Goal: Information Seeking & Learning: Get advice/opinions

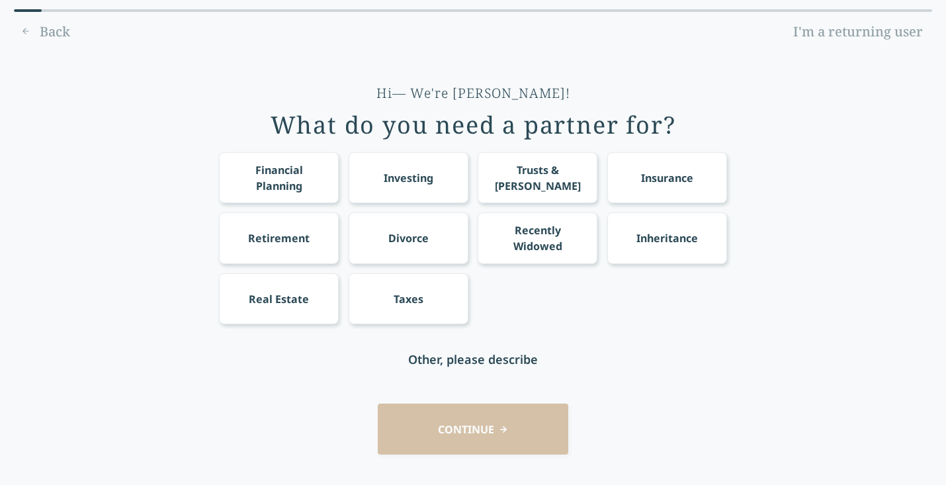
click at [263, 176] on div "Financial Planning" at bounding box center [279, 178] width 95 height 32
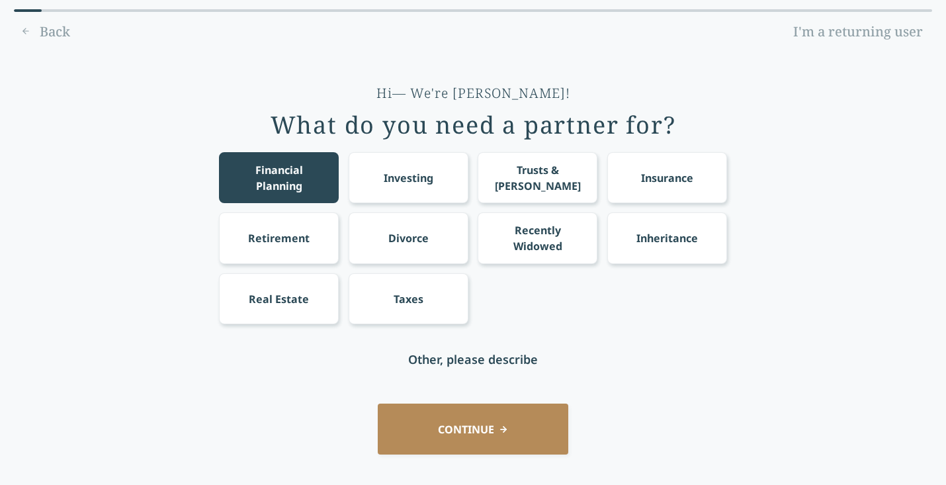
click at [445, 434] on button "CONTINUE" at bounding box center [473, 429] width 191 height 51
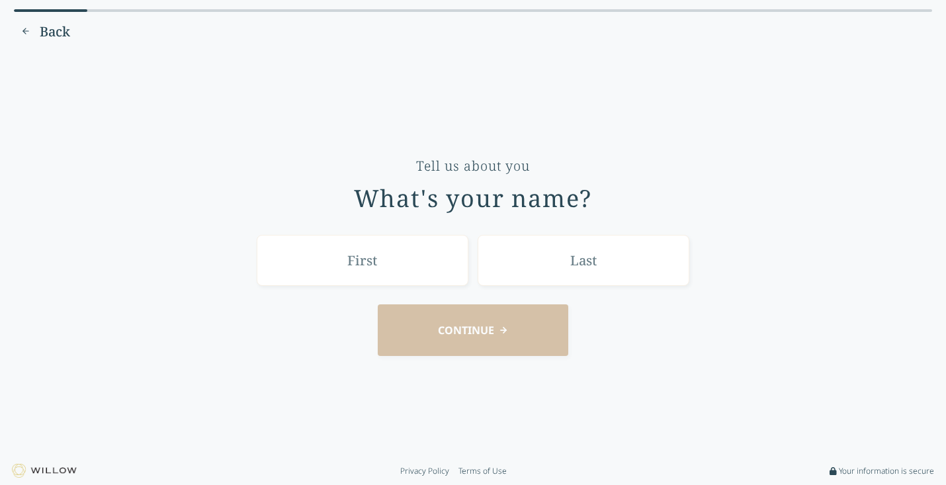
click at [309, 259] on input "text" at bounding box center [363, 260] width 212 height 51
type input "Nitya"
click at [578, 250] on input "text" at bounding box center [584, 260] width 212 height 51
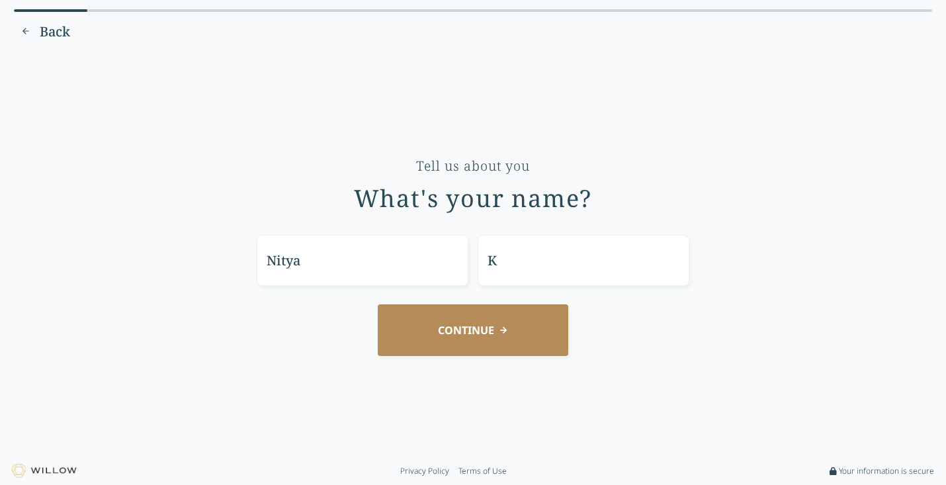
type input "K"
click at [461, 330] on button "CONTINUE" at bounding box center [473, 329] width 191 height 51
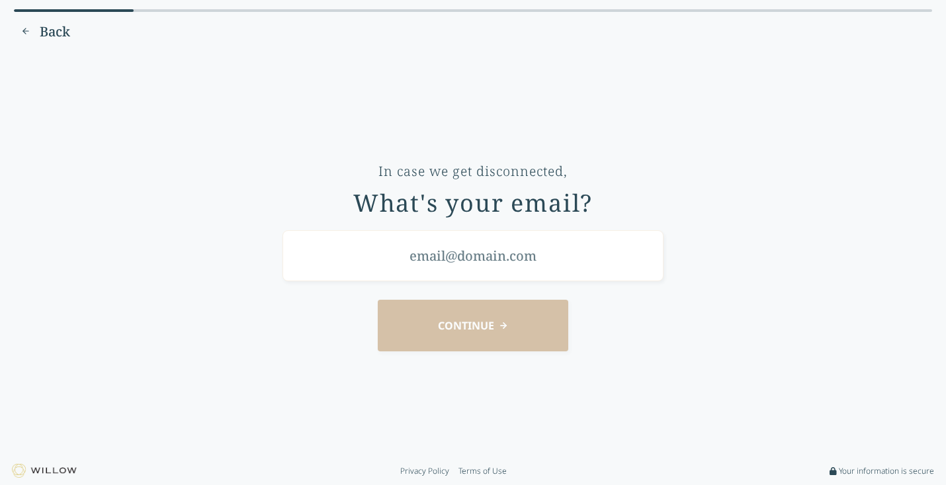
click at [348, 258] on input "email" at bounding box center [473, 255] width 381 height 51
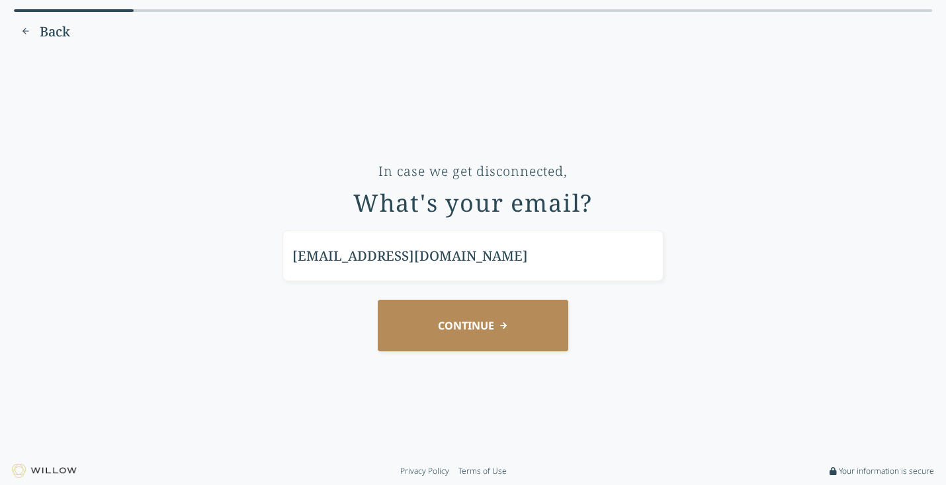
click at [420, 331] on button "CONTINUE" at bounding box center [473, 325] width 191 height 51
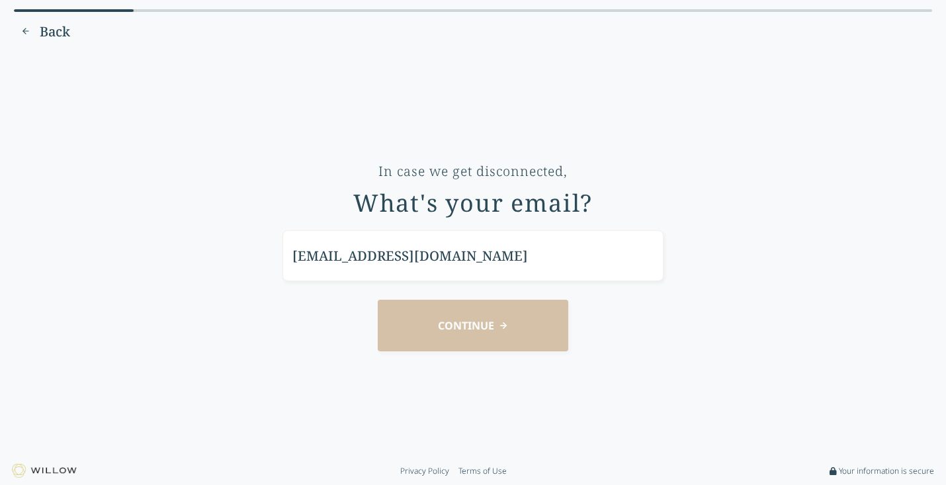
click at [349, 271] on input "nitya@gmail.com" at bounding box center [473, 255] width 381 height 51
click at [320, 256] on input "nitya@gmail.com" at bounding box center [473, 255] width 381 height 51
click at [324, 256] on input "nitya@gmail.com" at bounding box center [473, 255] width 381 height 51
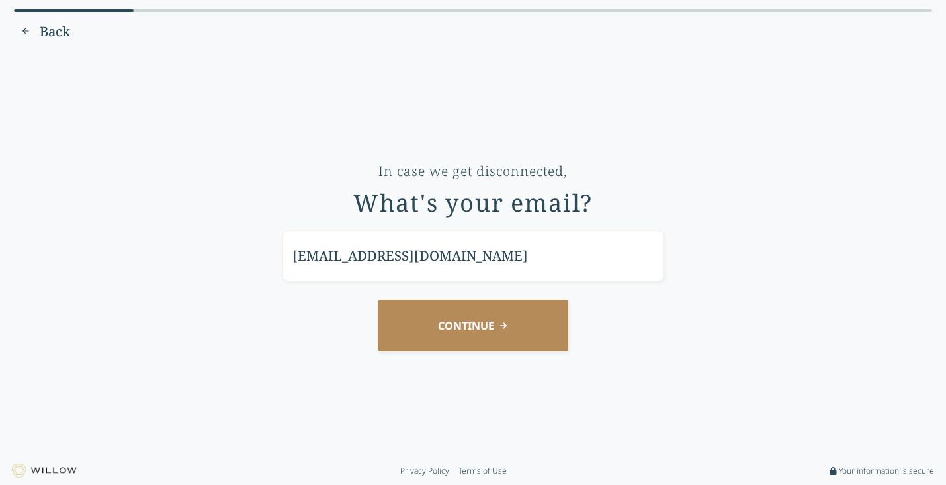
type input "nityab@gmail.com"
click at [423, 312] on button "CONTINUE" at bounding box center [473, 325] width 191 height 51
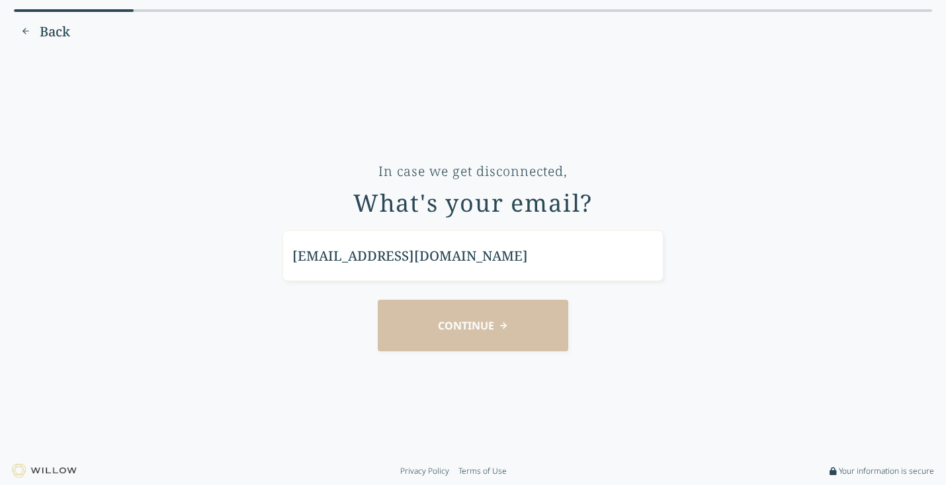
click at [318, 245] on input "nityab@gmail.com" at bounding box center [473, 255] width 381 height 51
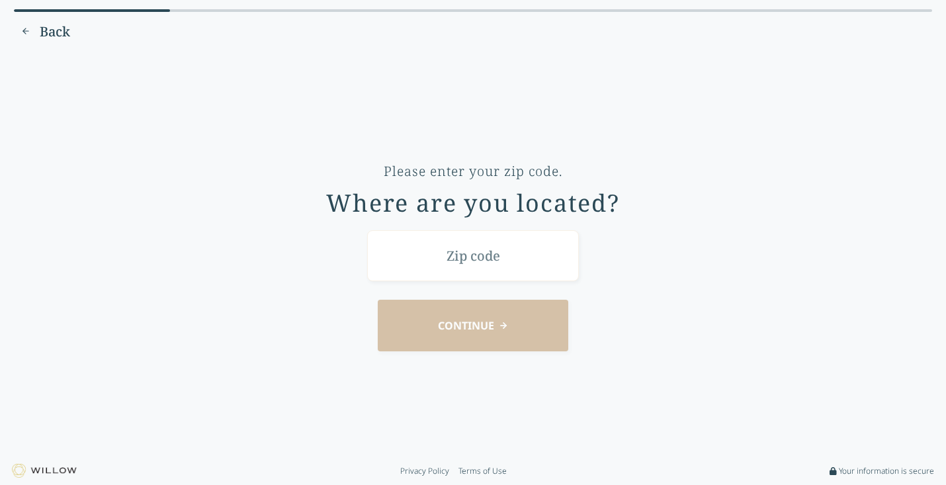
click at [418, 247] on input "text" at bounding box center [473, 255] width 212 height 51
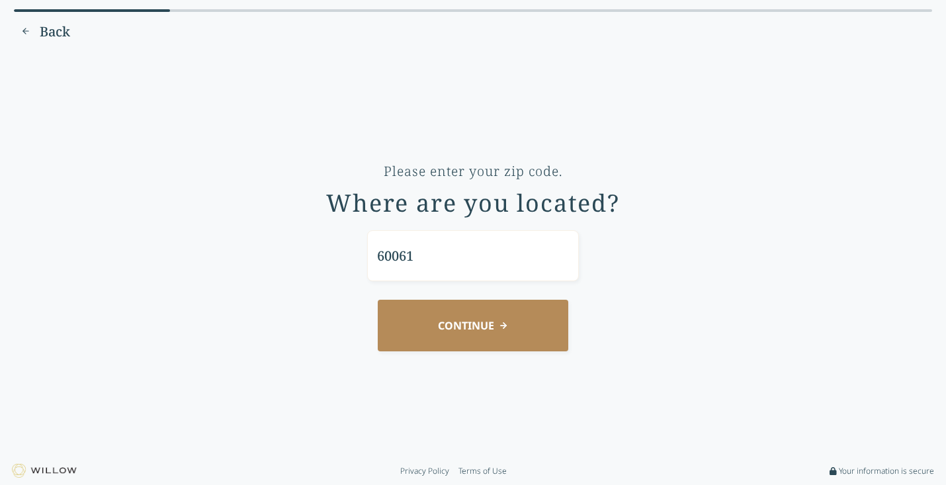
type input "60061"
click at [472, 327] on button "CONTINUE" at bounding box center [473, 325] width 191 height 51
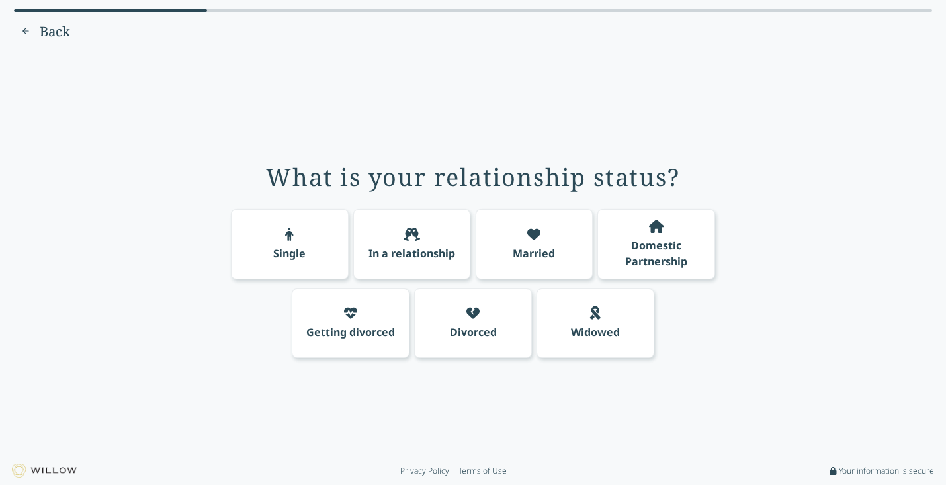
click at [537, 242] on div at bounding box center [533, 235] width 13 height 16
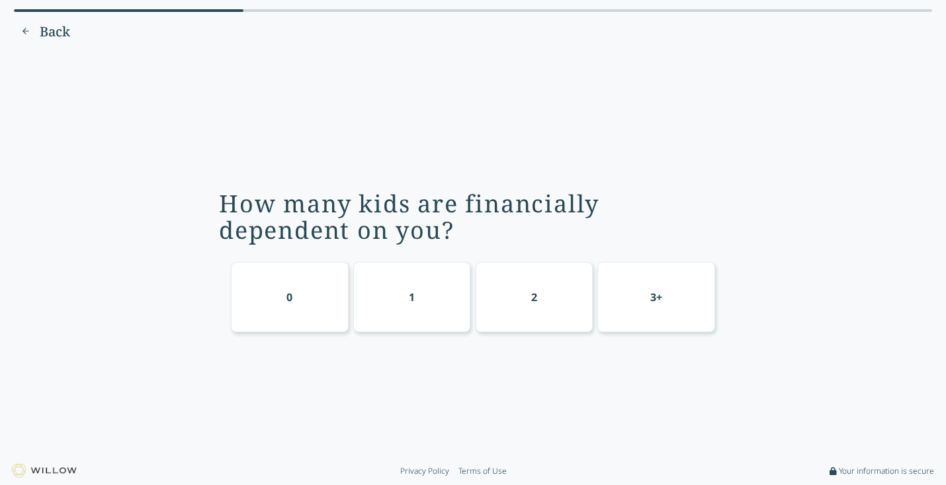
click at [276, 283] on div "0" at bounding box center [290, 297] width 118 height 70
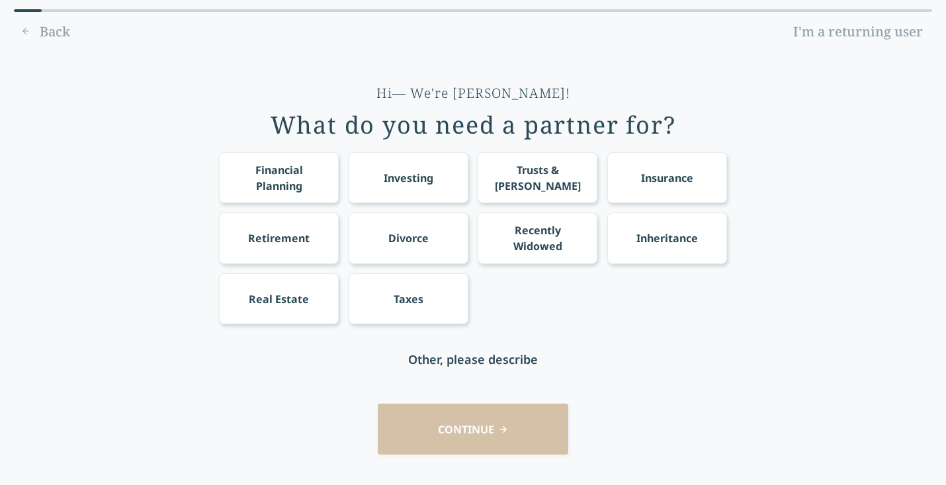
click at [271, 166] on div "Financial Planning" at bounding box center [279, 178] width 95 height 32
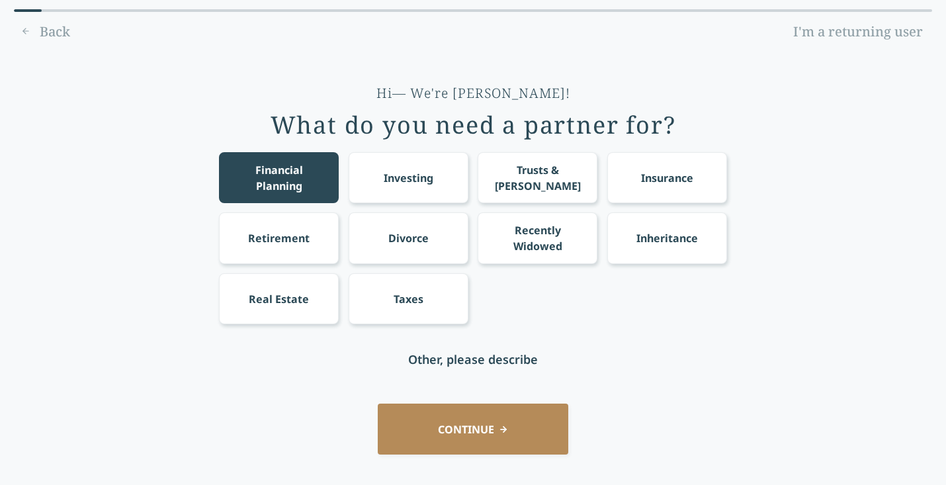
click at [429, 423] on button "CONTINUE" at bounding box center [473, 429] width 191 height 51
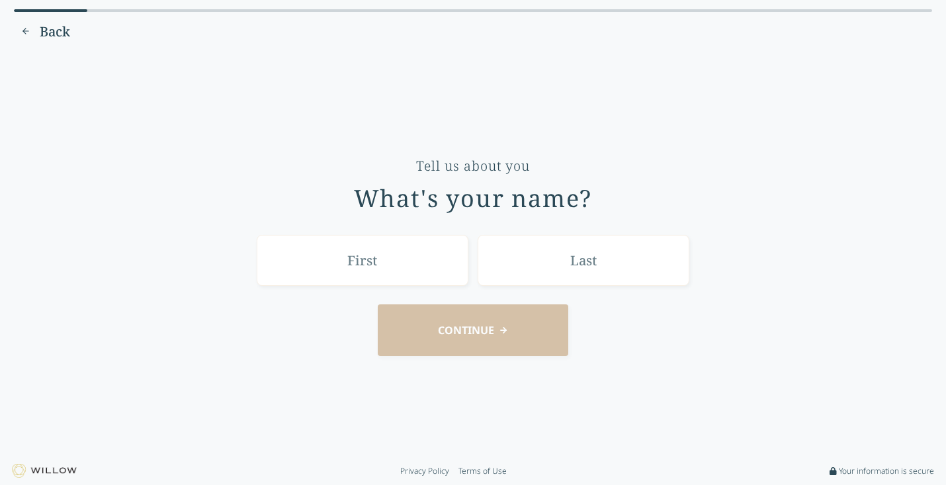
click at [364, 250] on input "text" at bounding box center [363, 260] width 212 height 51
type input "Nitya"
click at [525, 267] on input "text" at bounding box center [584, 260] width 212 height 51
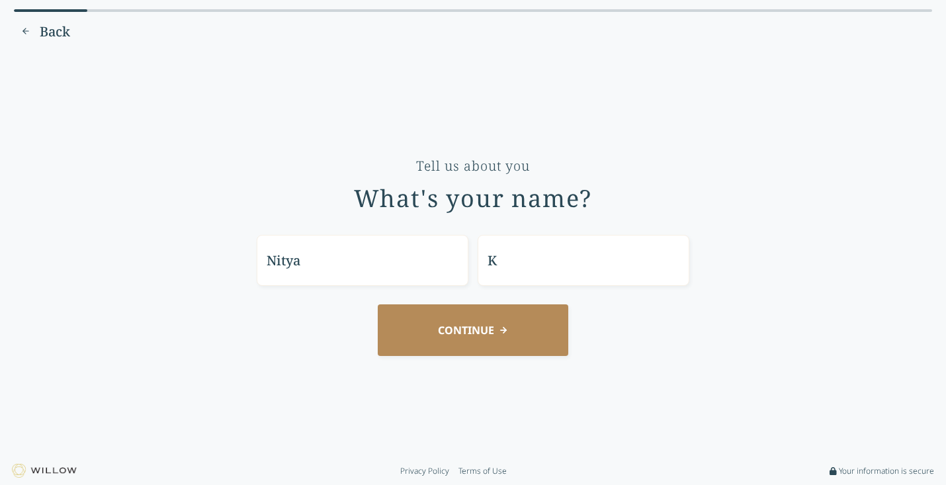
type input "K"
click at [331, 314] on div "CONTINUE" at bounding box center [473, 329] width 909 height 51
click at [453, 333] on button "CONTINUE" at bounding box center [473, 329] width 191 height 51
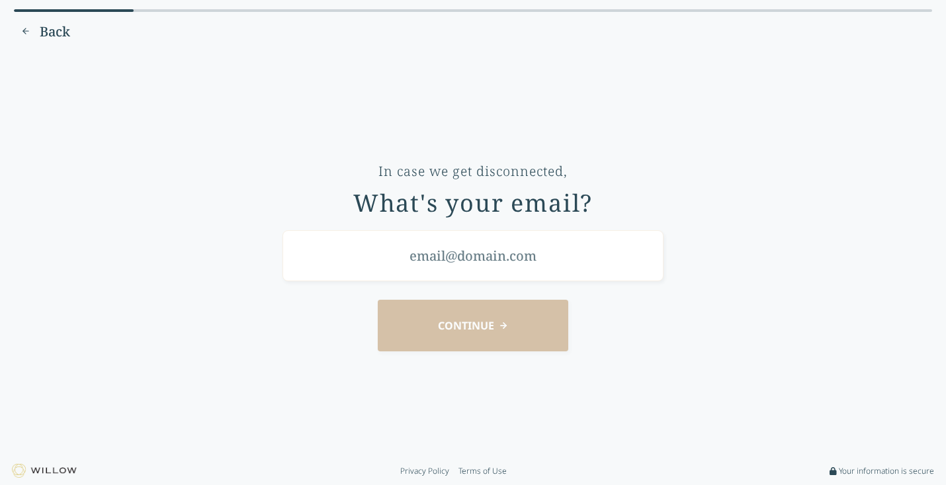
click at [346, 256] on input "email" at bounding box center [473, 255] width 381 height 51
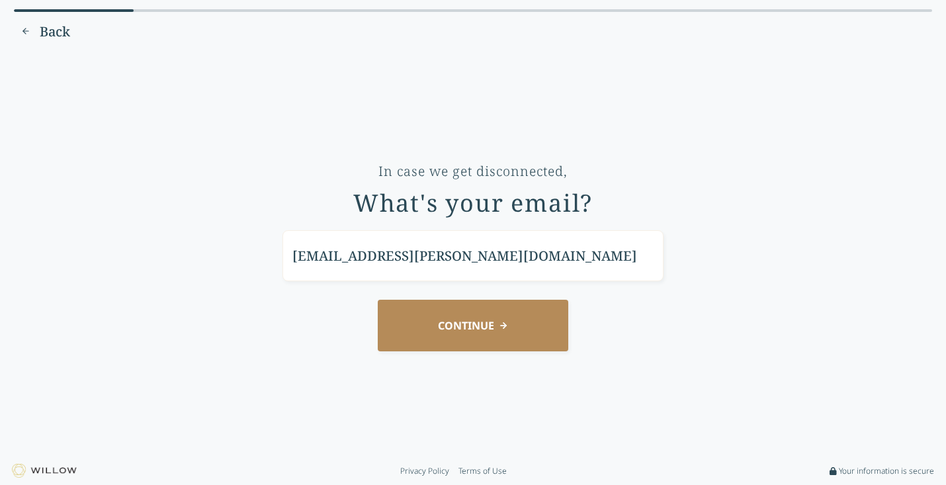
type input "[EMAIL_ADDRESS][PERSON_NAME][DOMAIN_NAME]"
click at [461, 325] on button "CONTINUE" at bounding box center [473, 325] width 191 height 51
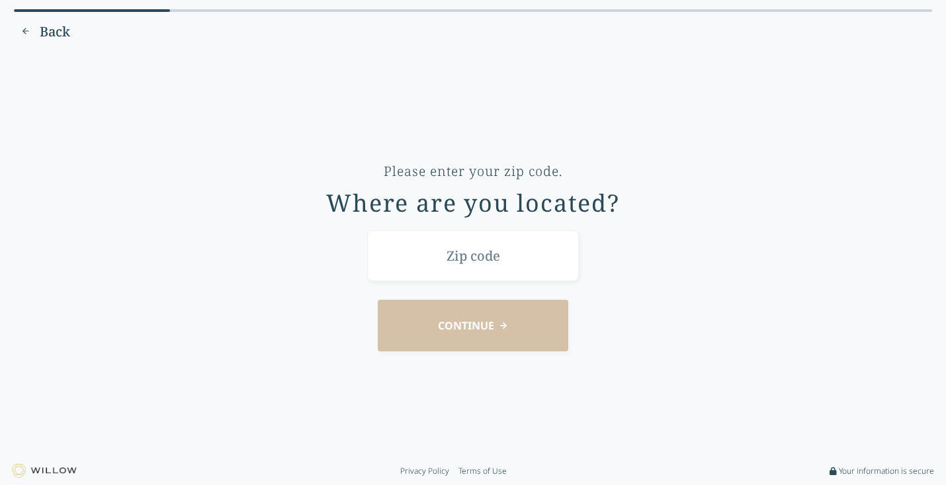
click at [405, 257] on input "text" at bounding box center [473, 255] width 212 height 51
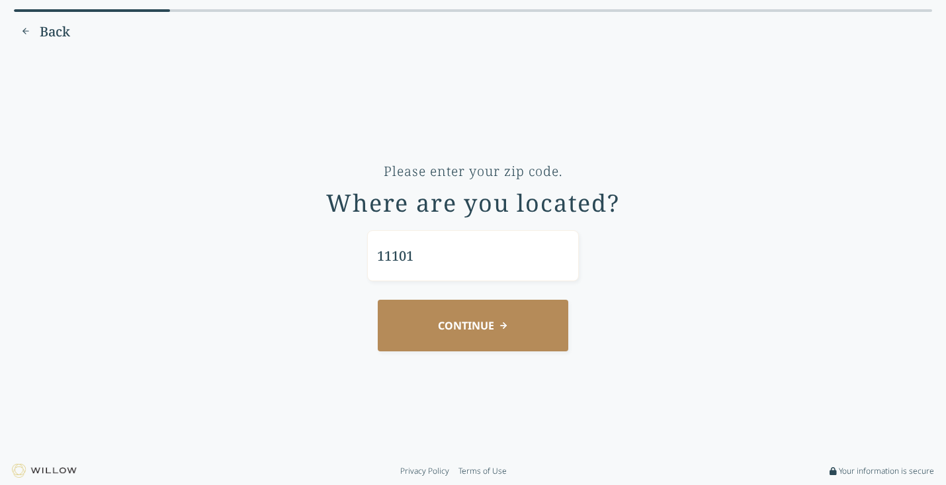
type input "11101"
click at [320, 327] on div "CONTINUE" at bounding box center [473, 325] width 909 height 51
click at [438, 330] on button "CONTINUE" at bounding box center [473, 325] width 191 height 51
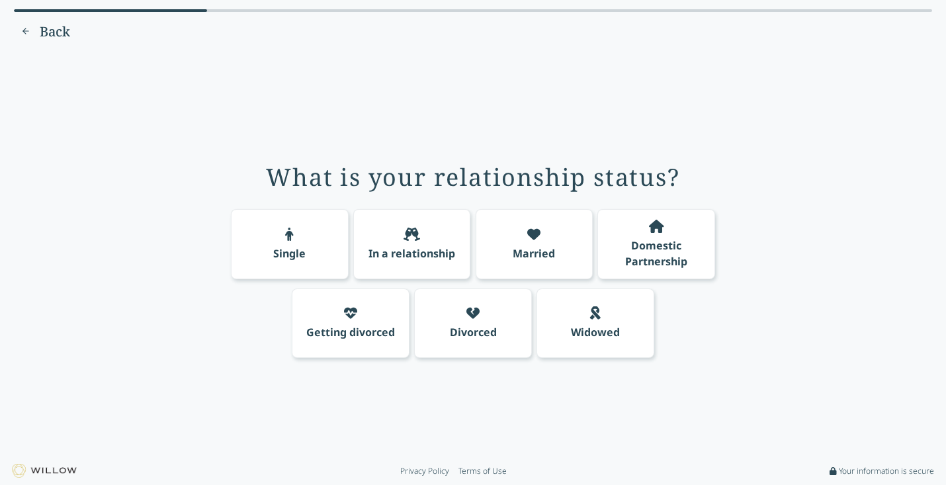
click at [519, 208] on div "Single In a relationship Married Domestic Partnership Getting divorced Divorced…" at bounding box center [473, 281] width 508 height 154
click at [529, 228] on icon at bounding box center [533, 234] width 13 height 13
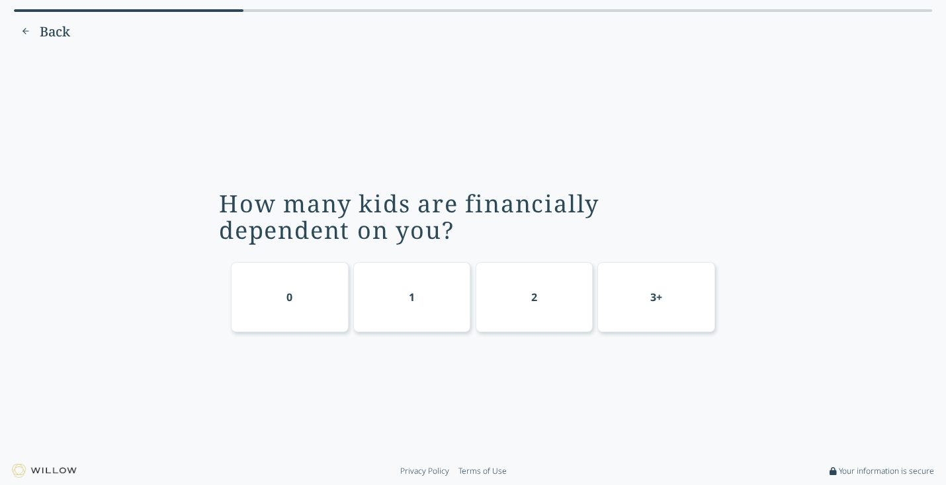
click at [271, 292] on div "0" at bounding box center [290, 297] width 118 height 70
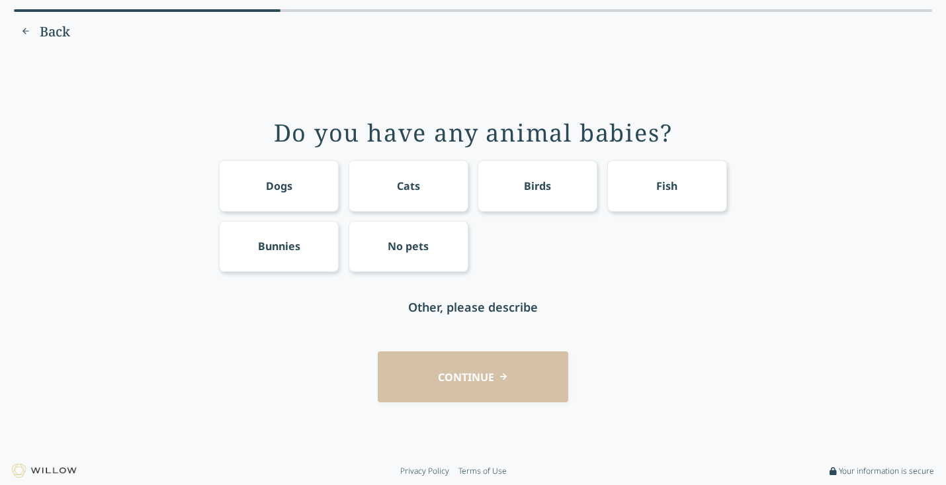
click at [403, 249] on div "No pets" at bounding box center [408, 246] width 41 height 16
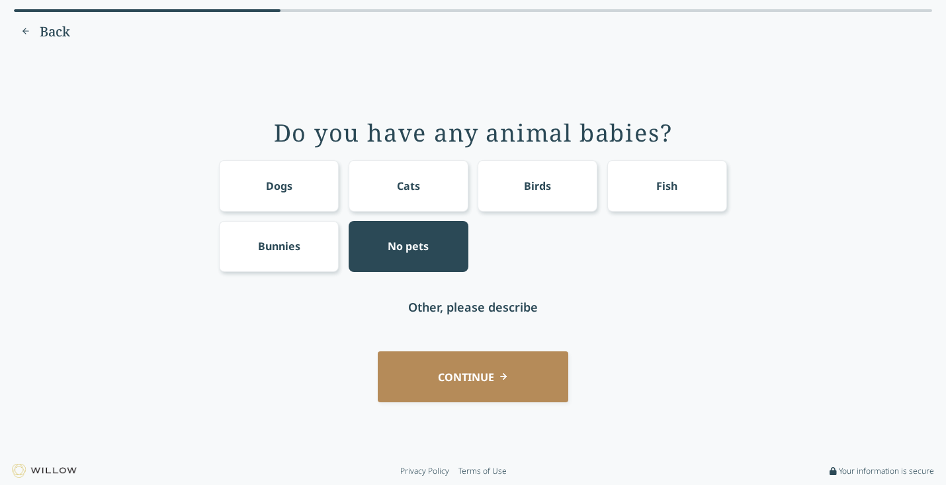
click at [455, 385] on button "CONTINUE" at bounding box center [473, 376] width 191 height 51
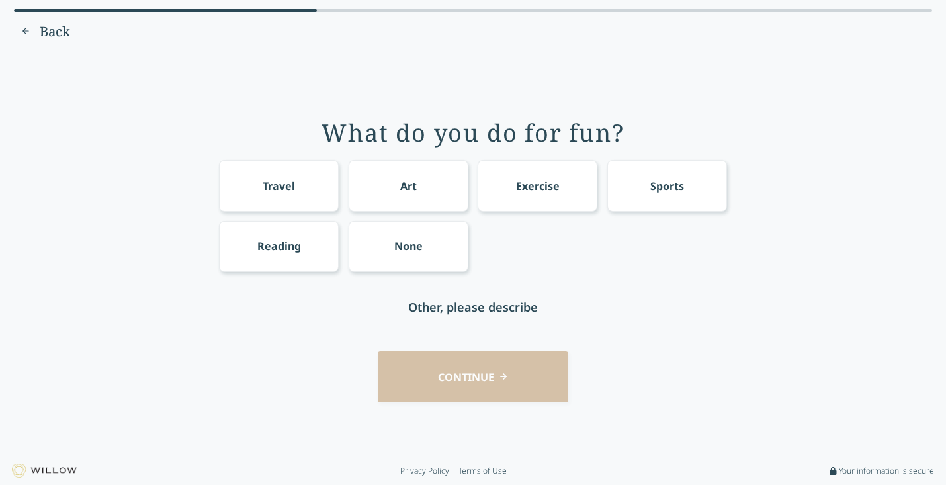
click at [261, 192] on div "Travel" at bounding box center [279, 185] width 120 height 51
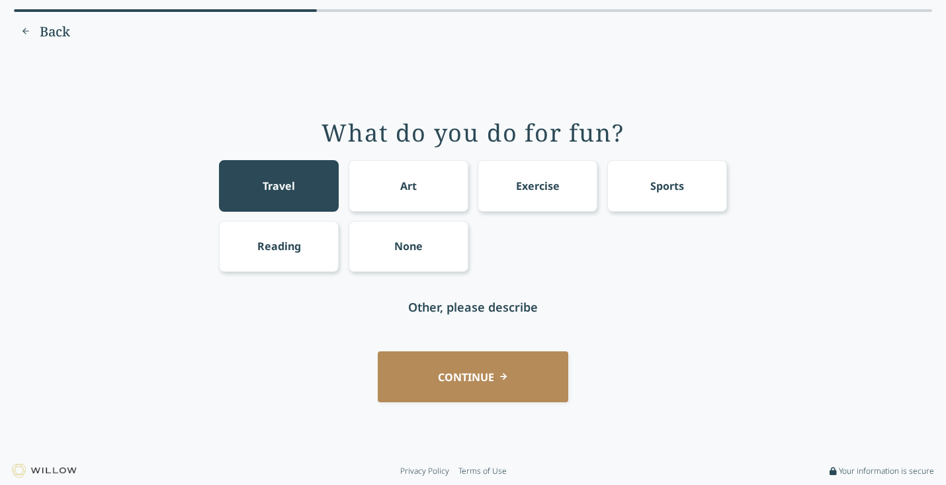
click at [408, 384] on button "CONTINUE" at bounding box center [473, 376] width 191 height 51
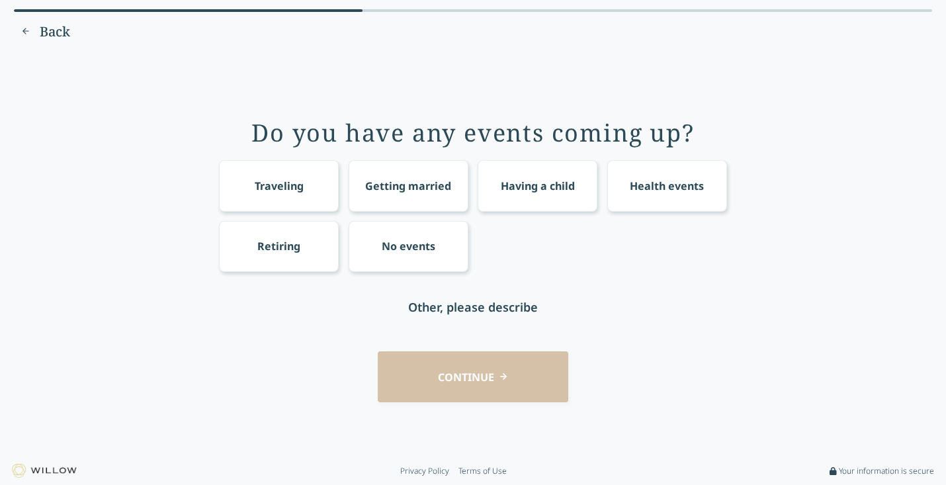
click at [403, 233] on div "No events" at bounding box center [409, 246] width 120 height 51
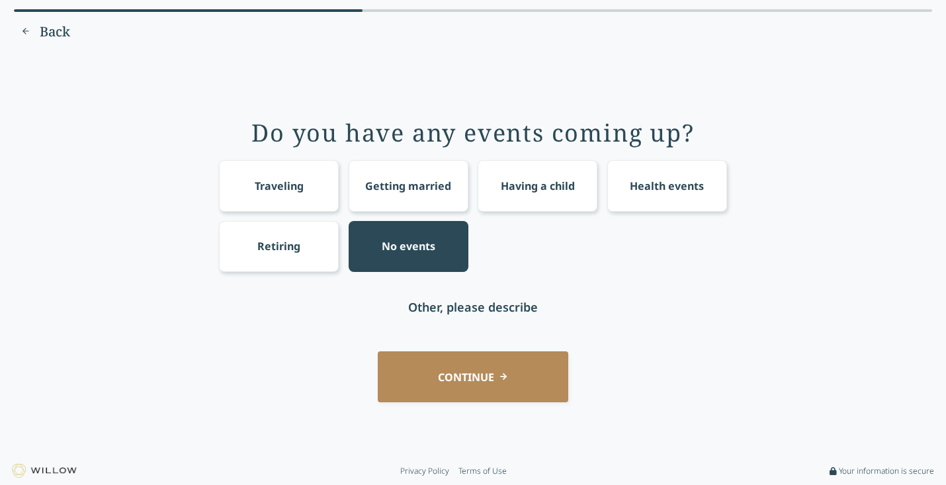
click at [257, 339] on div "Do you have any events coming up? Traveling Getting married Having a child Heal…" at bounding box center [473, 254] width 909 height 387
click at [436, 374] on button "CONTINUE" at bounding box center [473, 376] width 191 height 51
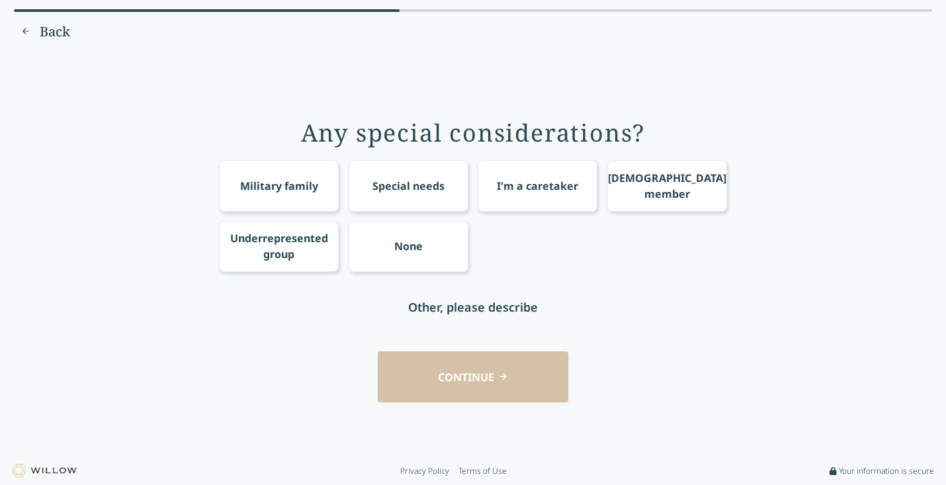
click at [265, 257] on div "Underrepresented group" at bounding box center [279, 246] width 98 height 32
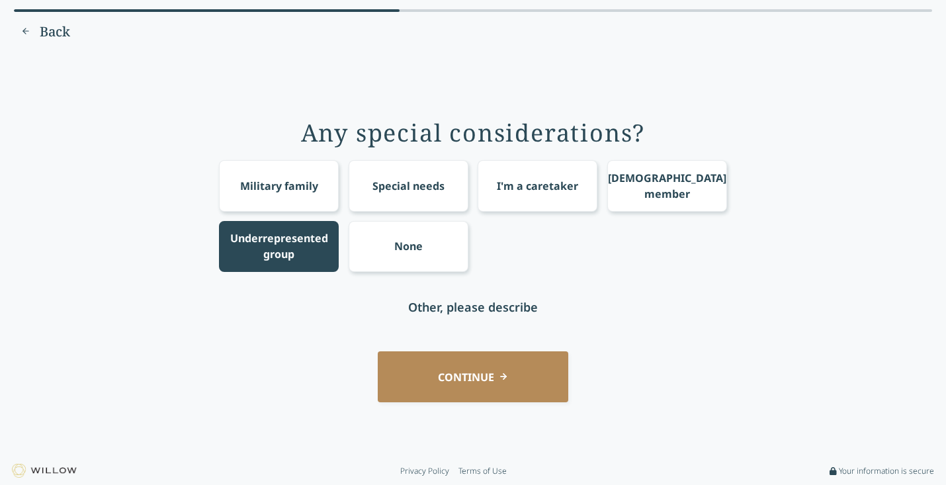
click at [432, 374] on button "CONTINUE" at bounding box center [473, 376] width 191 height 51
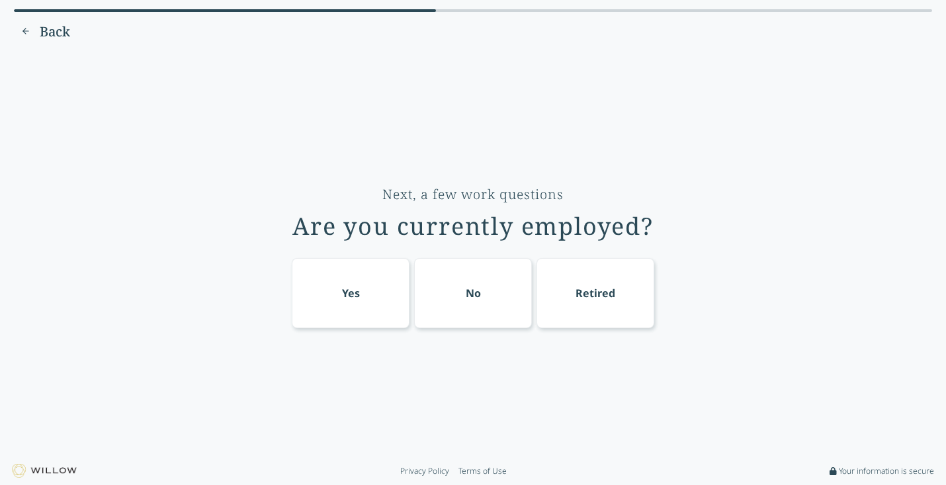
click at [329, 294] on div "Yes" at bounding box center [351, 293] width 118 height 70
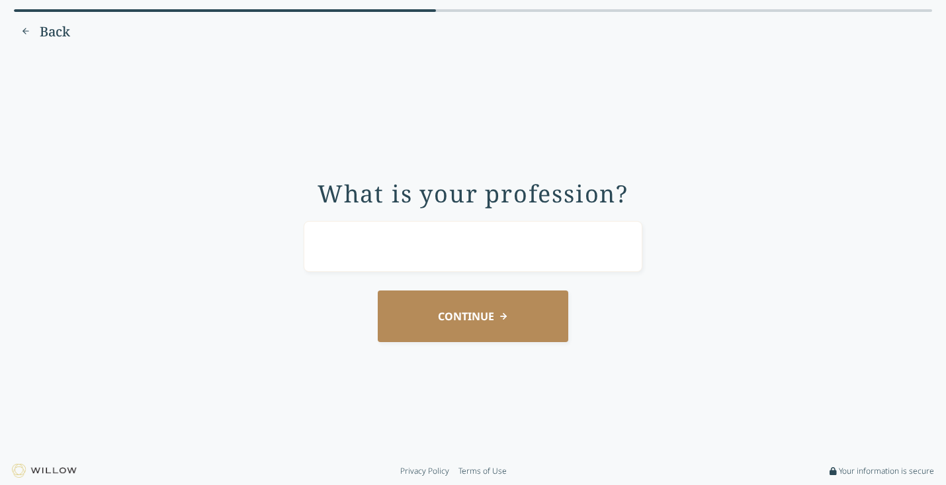
click at [329, 226] on input "text" at bounding box center [473, 246] width 339 height 51
type input "Managing Director of Strategic Partnerships"
click at [197, 289] on div "What is your profession? Managing Director of Strategic Partnerships CONTINUE" at bounding box center [473, 254] width 909 height 387
click at [462, 314] on button "CONTINUE" at bounding box center [473, 315] width 191 height 51
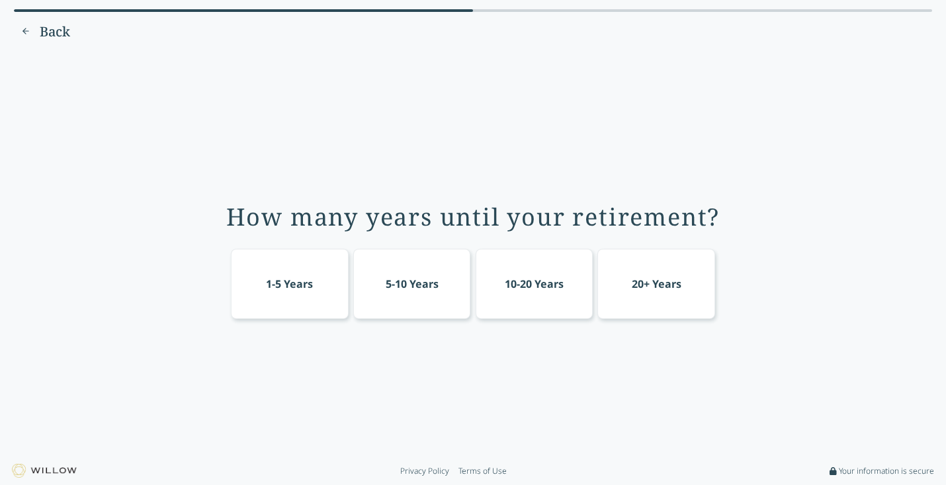
click at [637, 296] on div "20+ Years" at bounding box center [656, 284] width 118 height 70
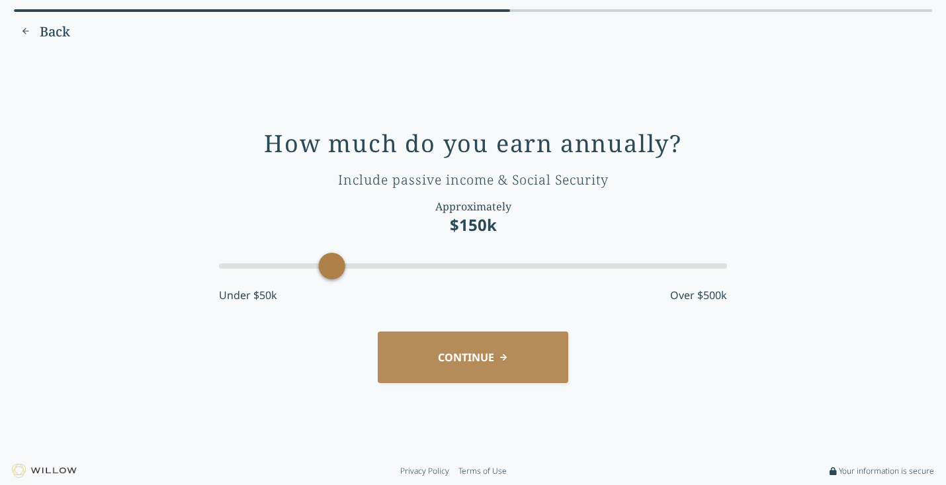
click at [427, 353] on button "CONTINUE" at bounding box center [473, 356] width 191 height 51
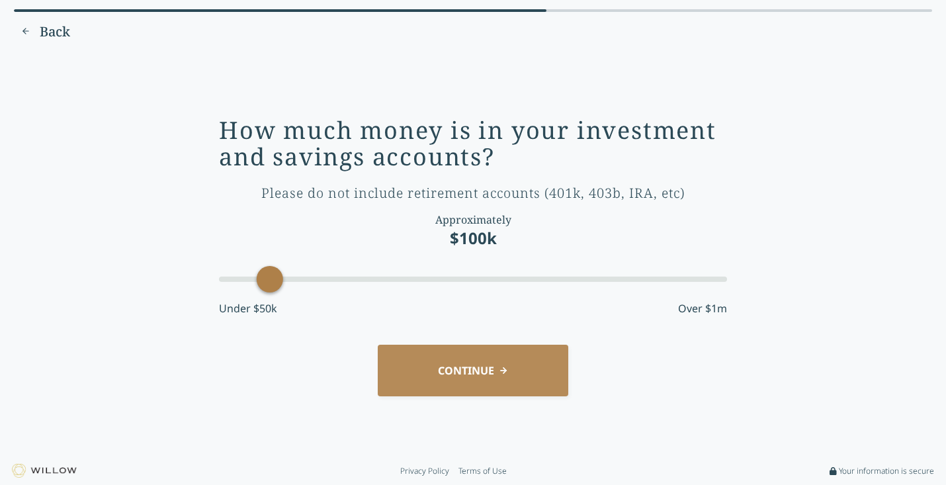
click at [289, 398] on div "How much money is in your investment and savings accounts? Please do not includ…" at bounding box center [473, 254] width 909 height 387
click at [419, 373] on button "CONTINUE" at bounding box center [473, 370] width 191 height 51
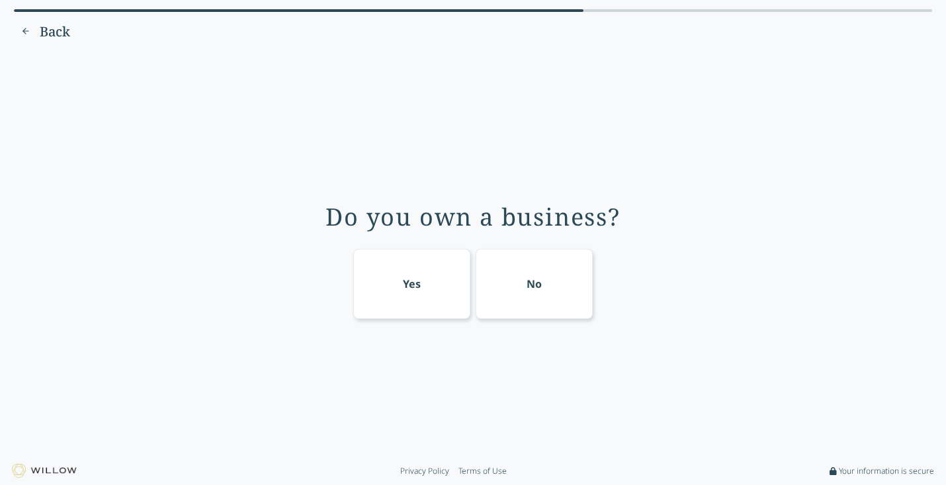
click at [515, 280] on div "No" at bounding box center [535, 284] width 118 height 70
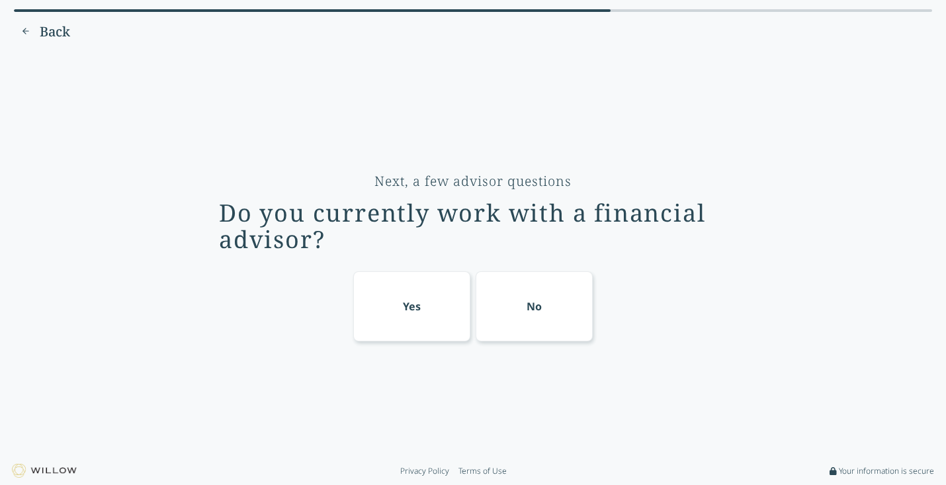
click at [522, 294] on div "No" at bounding box center [535, 306] width 118 height 70
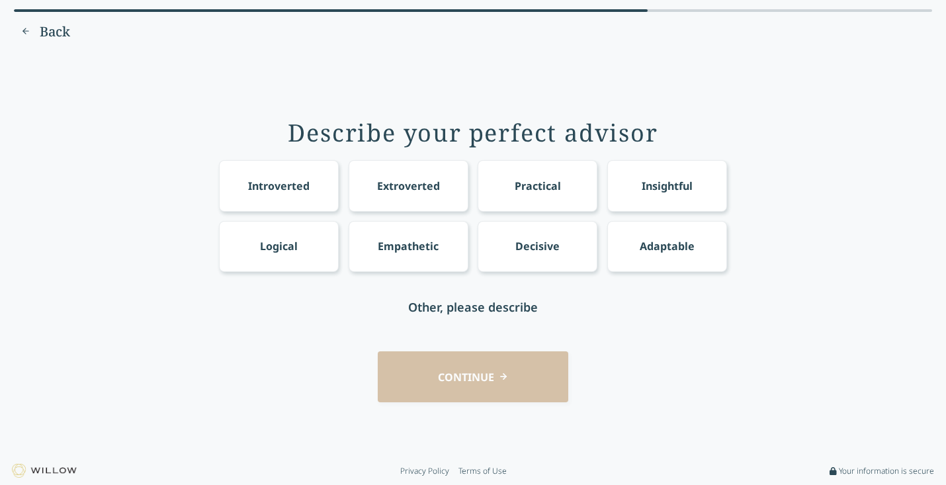
click at [389, 246] on div "Empathetic" at bounding box center [408, 246] width 61 height 16
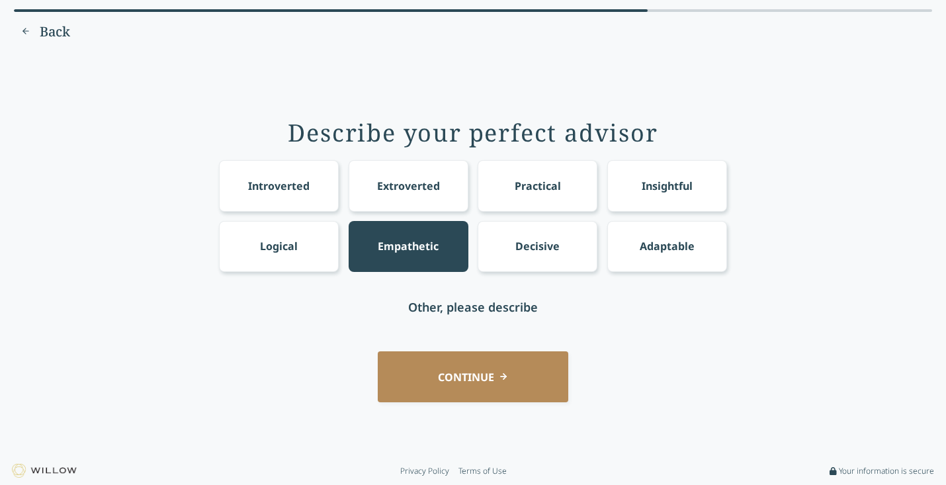
click at [651, 236] on div "Adaptable" at bounding box center [667, 246] width 120 height 51
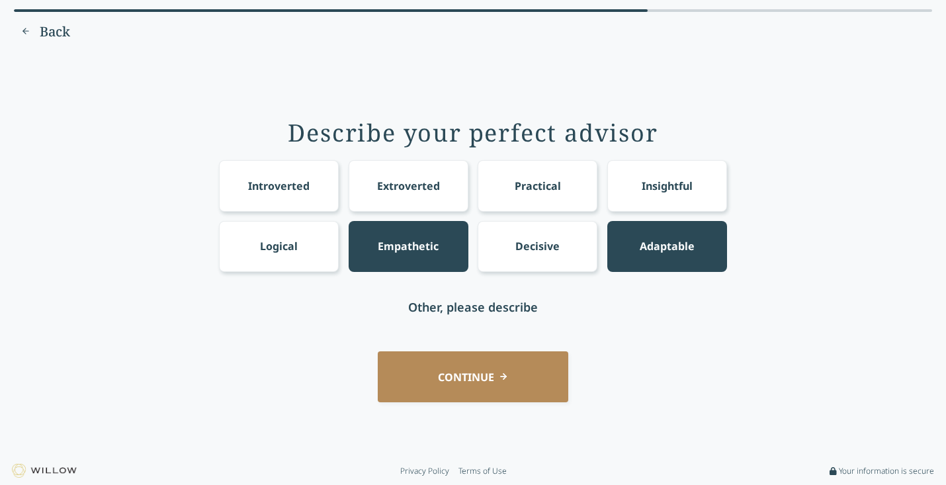
click at [646, 187] on div "Insightful" at bounding box center [667, 186] width 51 height 16
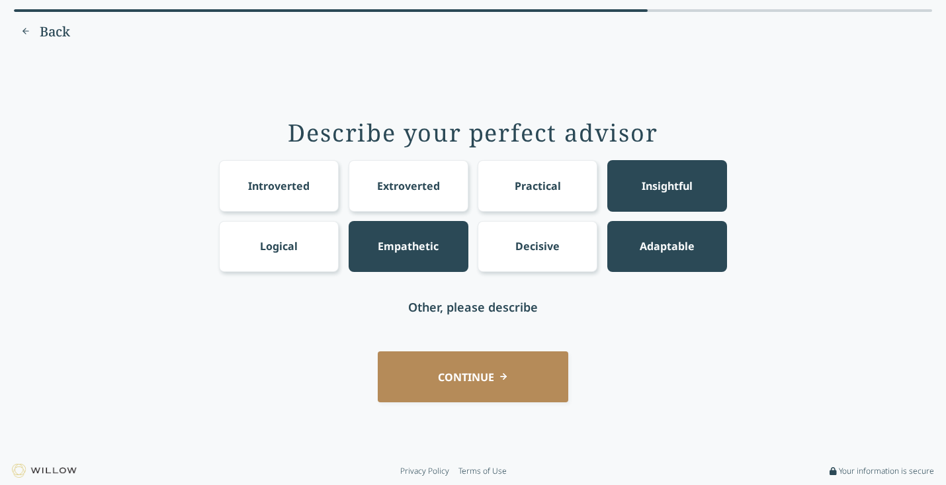
click at [447, 365] on button "CONTINUE" at bounding box center [473, 376] width 191 height 51
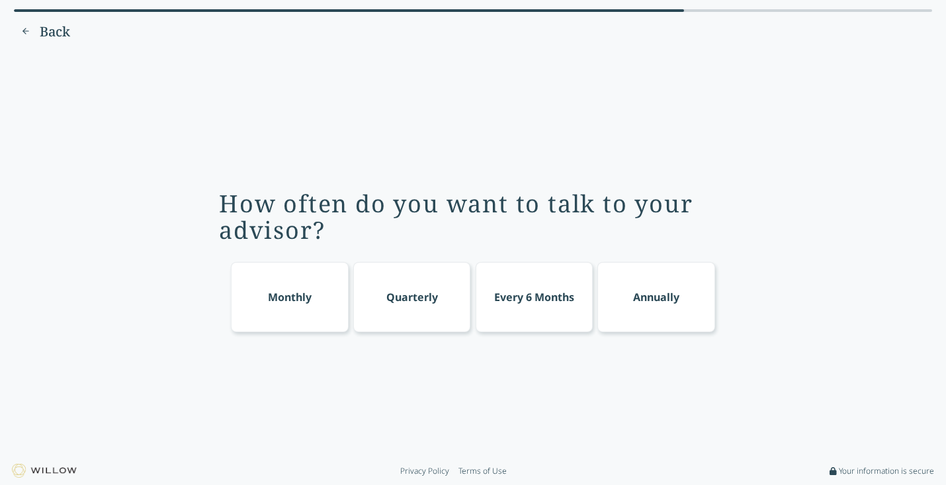
click at [294, 281] on div "Monthly" at bounding box center [290, 297] width 118 height 70
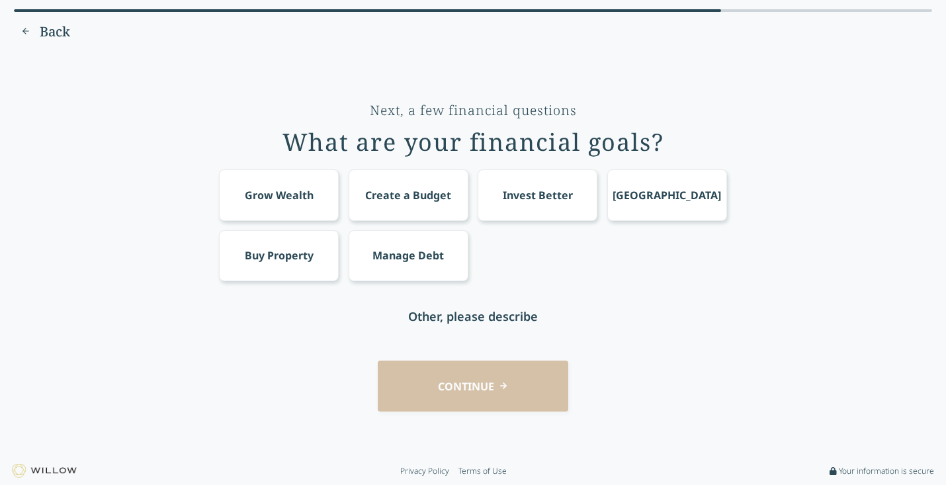
click at [263, 183] on div "Grow Wealth" at bounding box center [279, 194] width 120 height 51
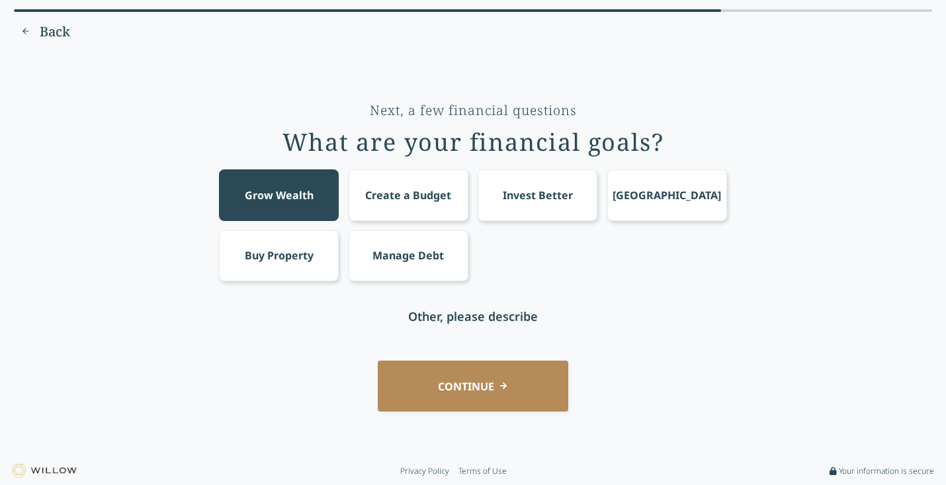
click at [512, 178] on div "Invest Better" at bounding box center [538, 194] width 120 height 51
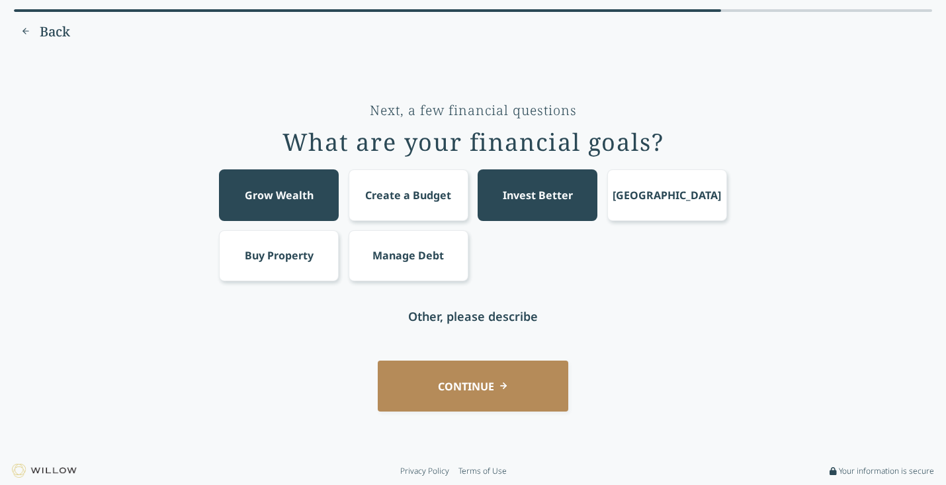
click at [259, 278] on div "Buy Property" at bounding box center [279, 255] width 120 height 51
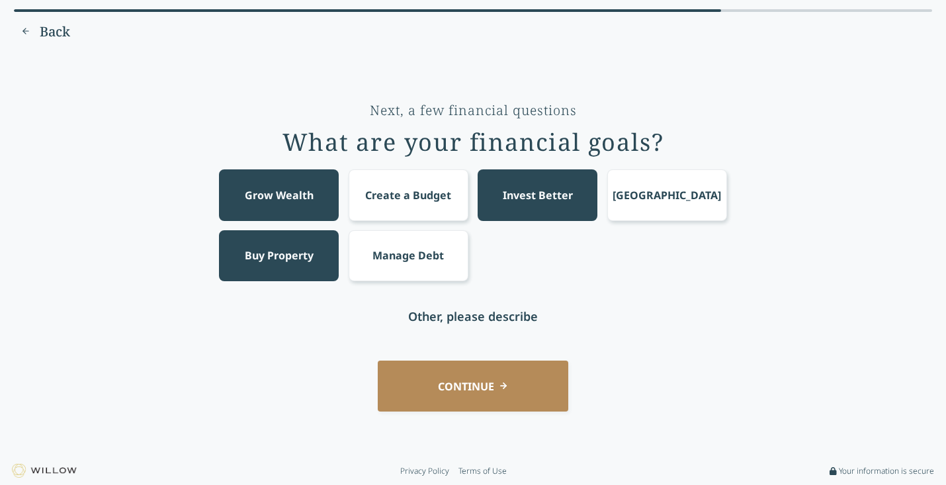
click at [424, 384] on button "CONTINUE" at bounding box center [473, 386] width 191 height 51
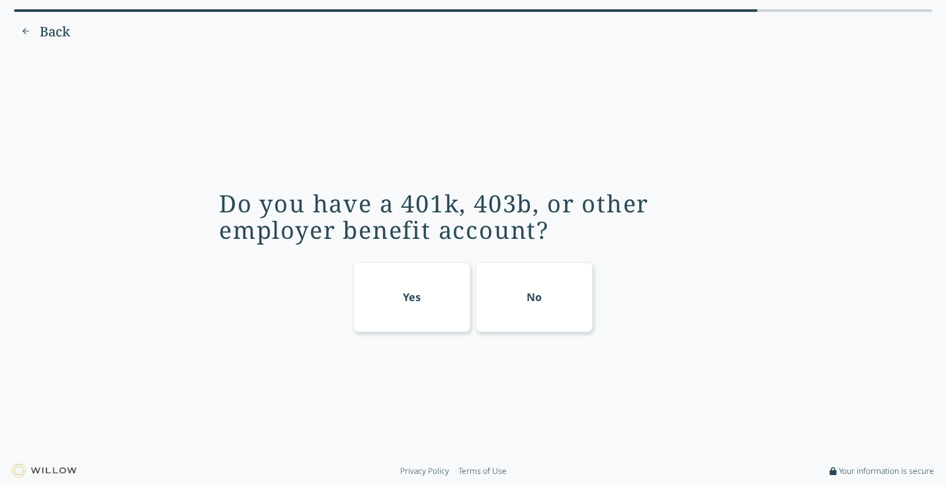
click at [388, 300] on div "Yes" at bounding box center [412, 297] width 118 height 70
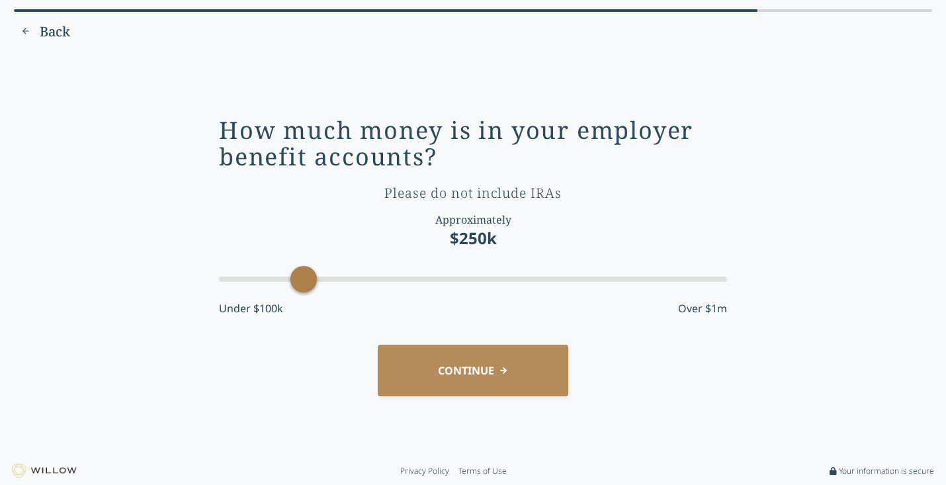
click at [413, 379] on button "CONTINUE" at bounding box center [473, 370] width 191 height 51
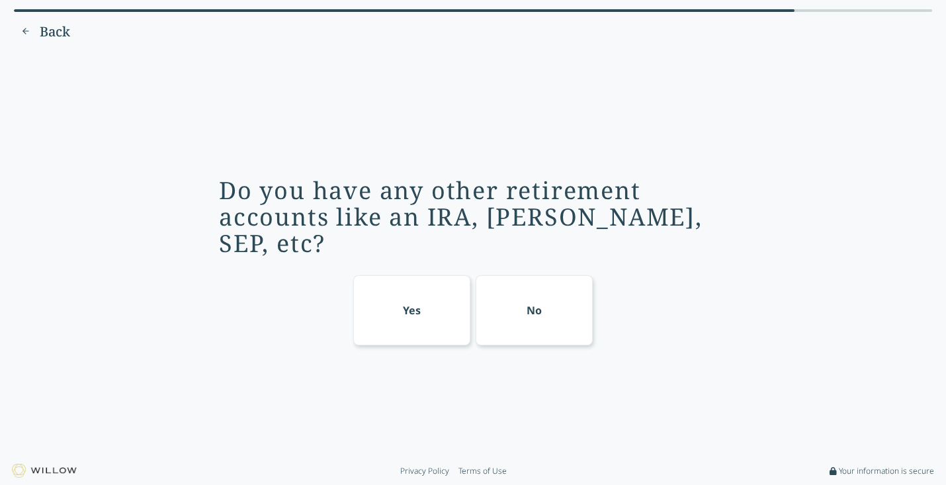
click at [410, 277] on div "Yes" at bounding box center [412, 310] width 118 height 70
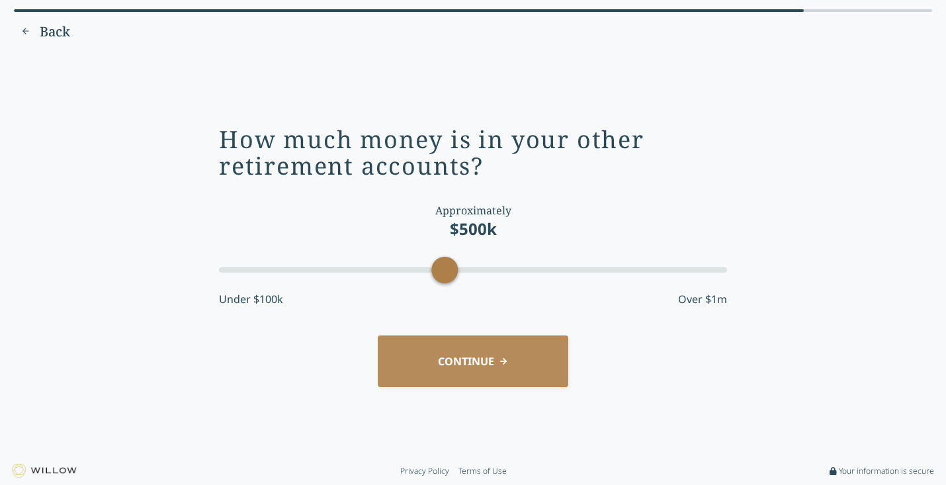
click at [410, 365] on button "CONTINUE" at bounding box center [473, 360] width 191 height 51
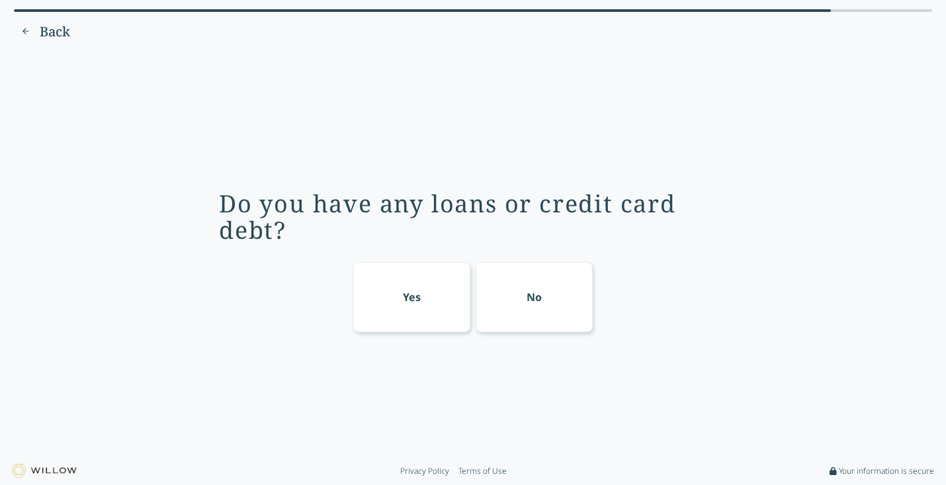
click at [400, 319] on div "Yes" at bounding box center [412, 297] width 118 height 70
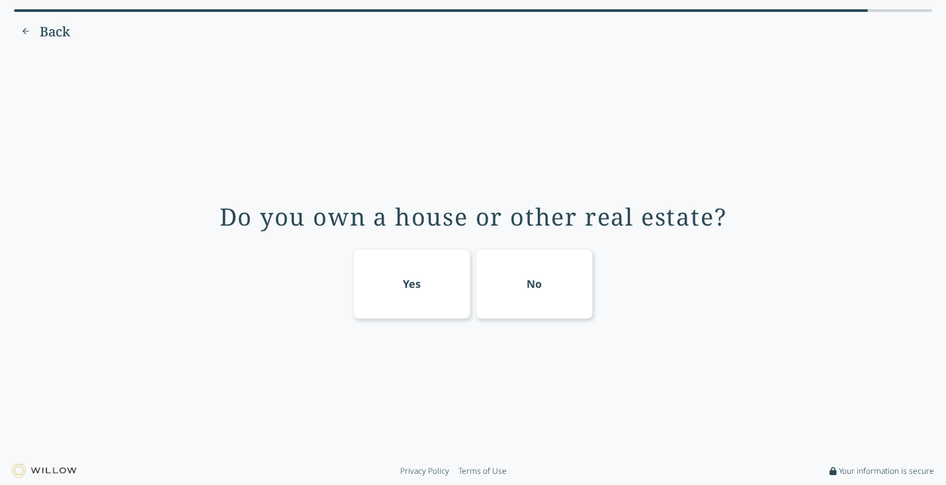
click at [174, 249] on div "Do you own a house or other real estate? Yes No" at bounding box center [473, 254] width 909 height 387
click at [525, 307] on div "No" at bounding box center [535, 284] width 118 height 70
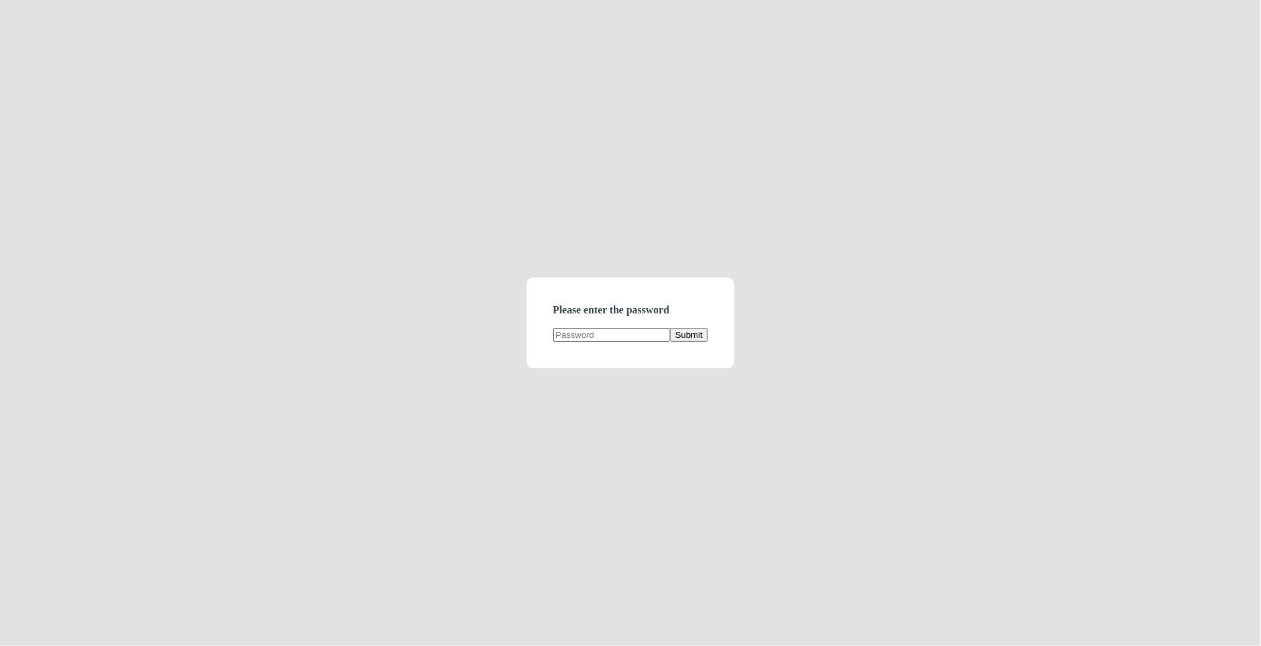
click at [587, 340] on input "text" at bounding box center [611, 335] width 117 height 14
type input "demodirectory"
click button "Submit" at bounding box center [689, 335] width 38 height 14
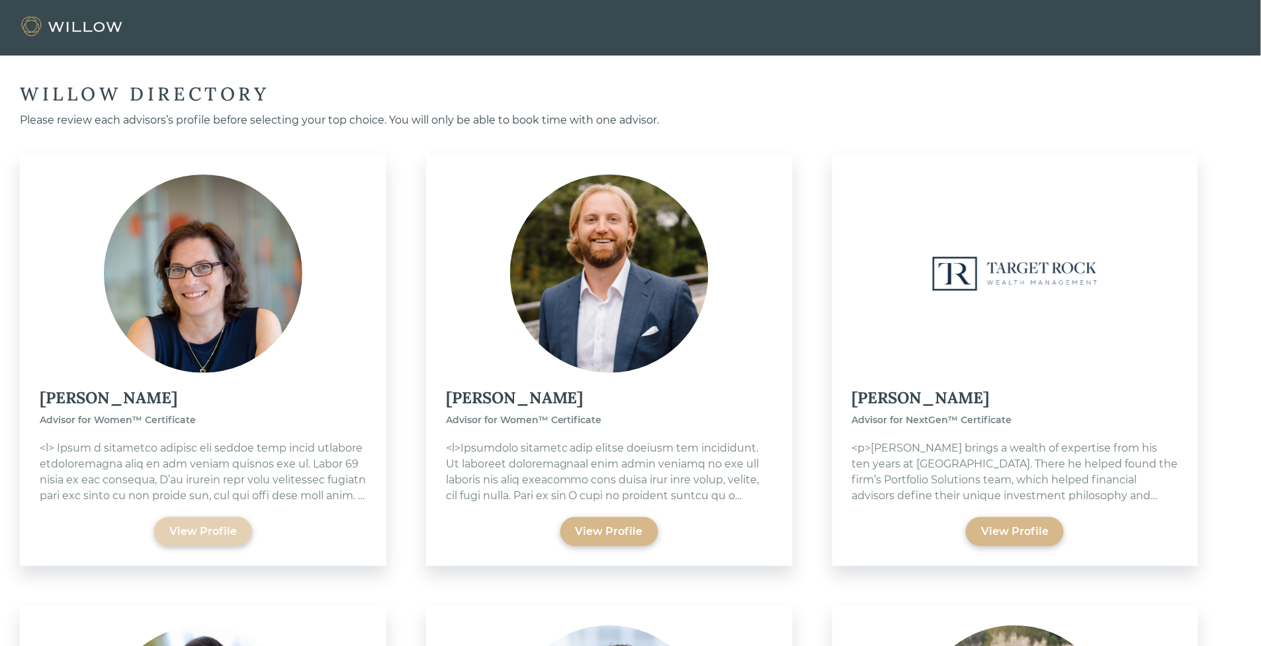
click at [197, 541] on div "View Profile" at bounding box center [203, 531] width 98 height 29
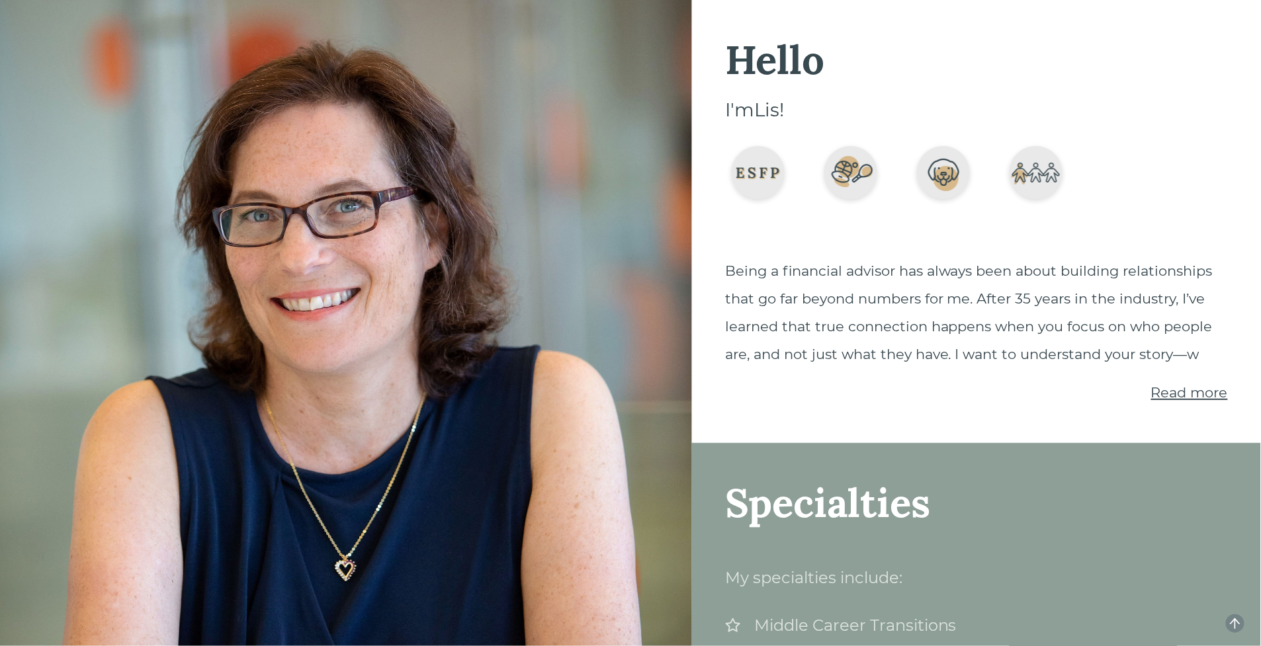
click at [1199, 397] on span "Read more" at bounding box center [1189, 392] width 77 height 17
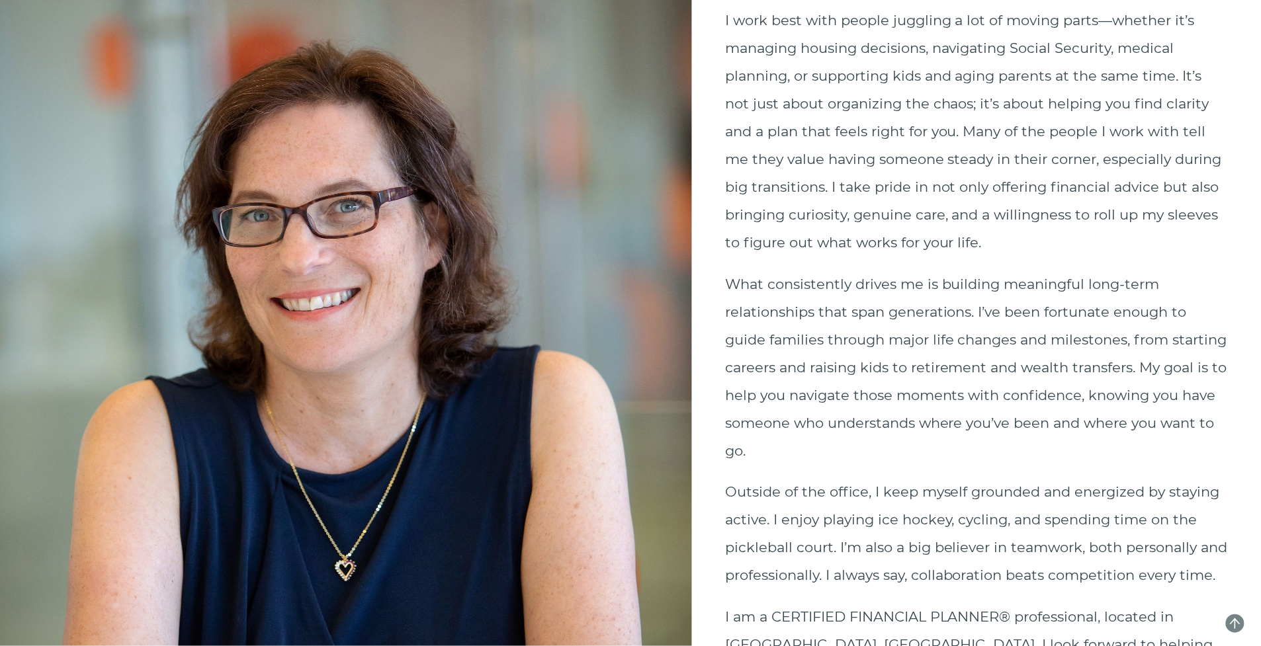
scroll to position [202, 0]
